Goal: Navigation & Orientation: Go to known website

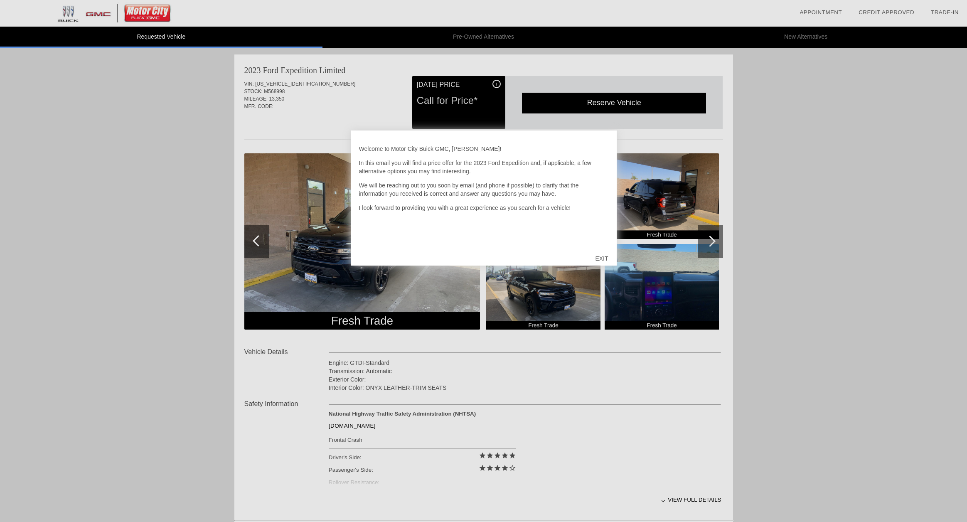
click at [156, 181] on div at bounding box center [483, 261] width 967 height 522
click at [179, 196] on div at bounding box center [483, 261] width 967 height 522
click at [606, 257] on div "EXIT" at bounding box center [601, 258] width 29 height 25
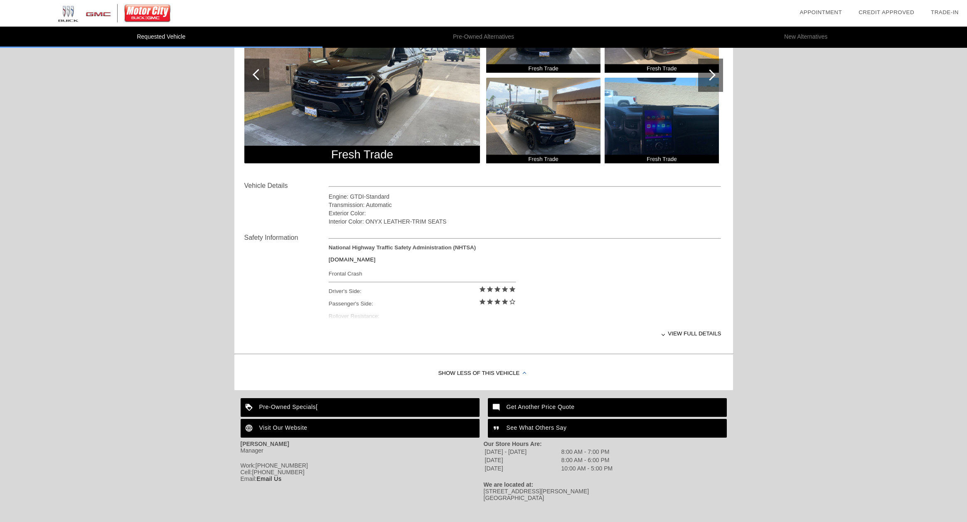
scroll to position [177, 0]
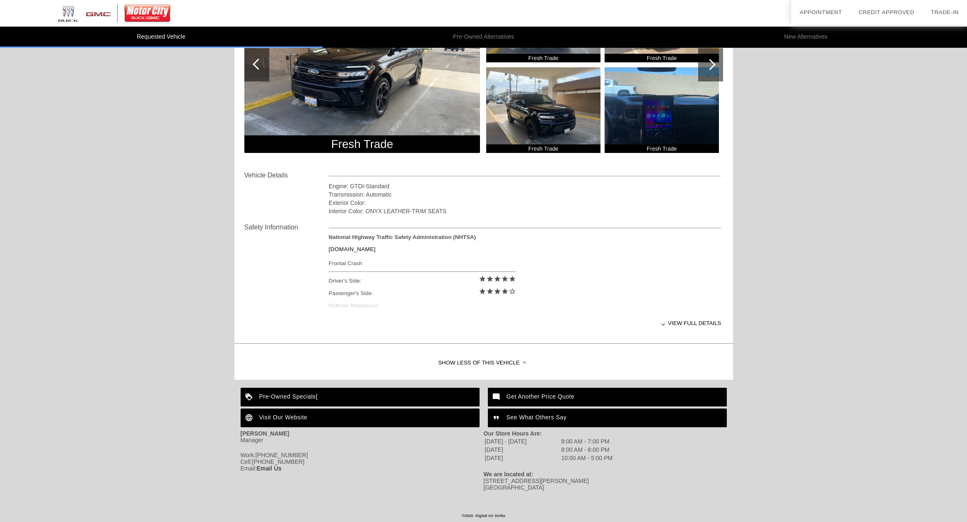
click at [274, 420] on div "Visit Our Website" at bounding box center [360, 417] width 239 height 19
